Goal: Transaction & Acquisition: Subscribe to service/newsletter

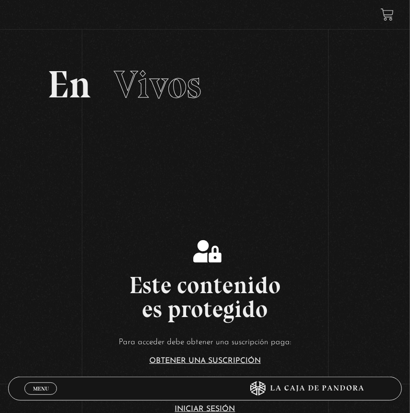
scroll to position [174, 0]
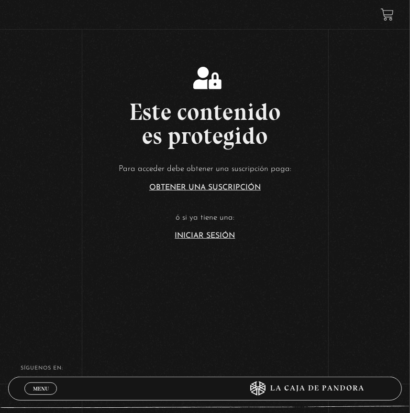
click at [217, 237] on link "Iniciar Sesión" at bounding box center [205, 236] width 60 height 8
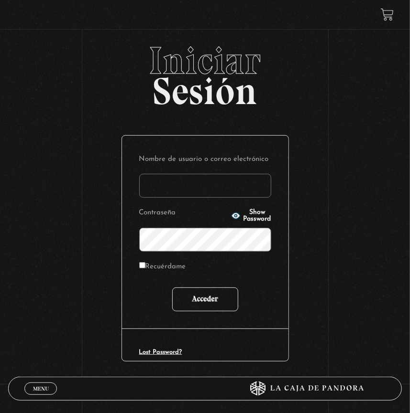
type input "[EMAIL_ADDRESS][DOMAIN_NAME]"
click at [201, 295] on input "Acceder" at bounding box center [205, 300] width 66 height 24
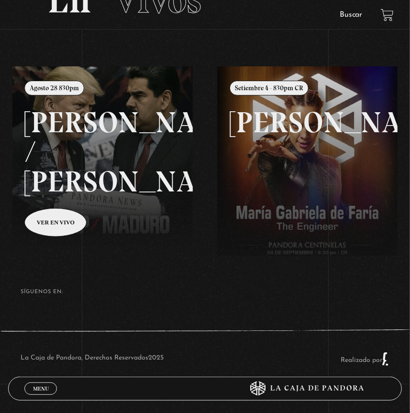
scroll to position [86, 0]
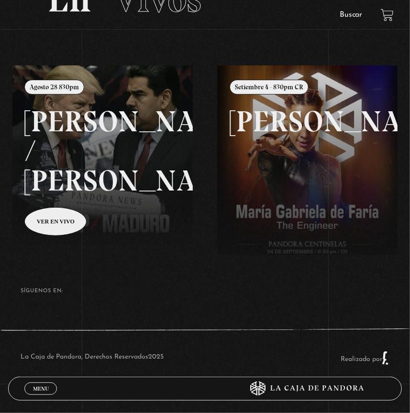
click at [104, 158] on link at bounding box center [217, 271] width 410 height 413
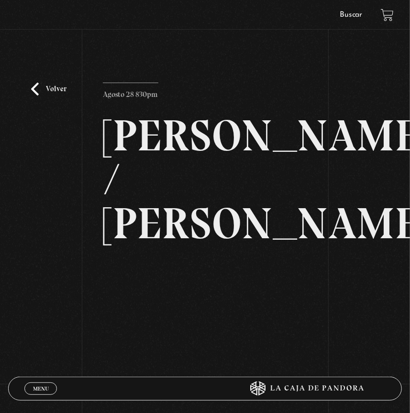
click at [383, 254] on div "Volver Agosto 28 830pm Trump / Maduro" at bounding box center [205, 218] width 410 height 353
